Goal: Transaction & Acquisition: Subscribe to service/newsletter

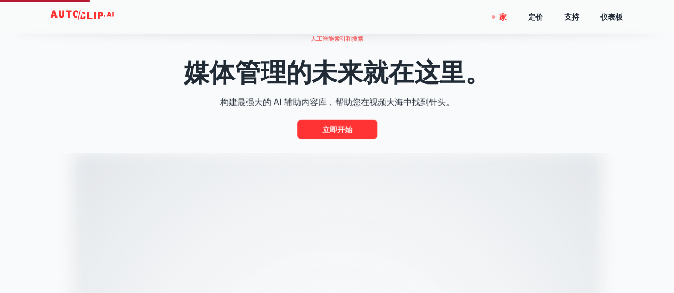
scroll to position [373, 0]
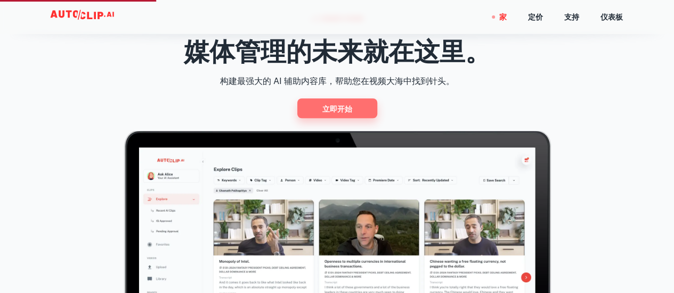
click at [345, 109] on font "立即开始" at bounding box center [337, 108] width 30 height 9
